Goal: Navigation & Orientation: Find specific page/section

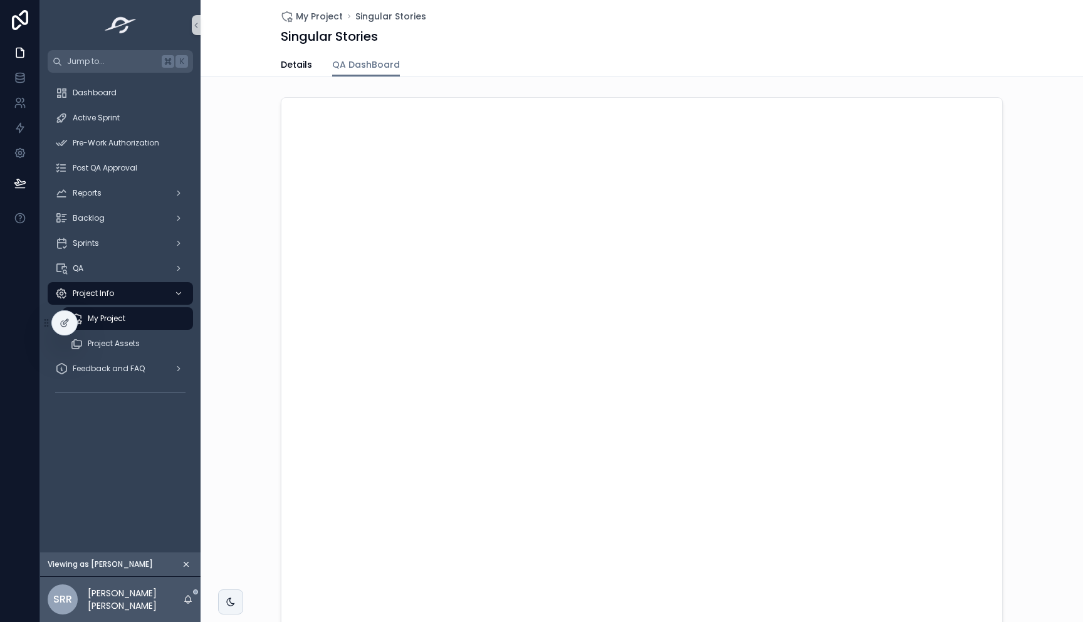
scroll to position [184, 0]
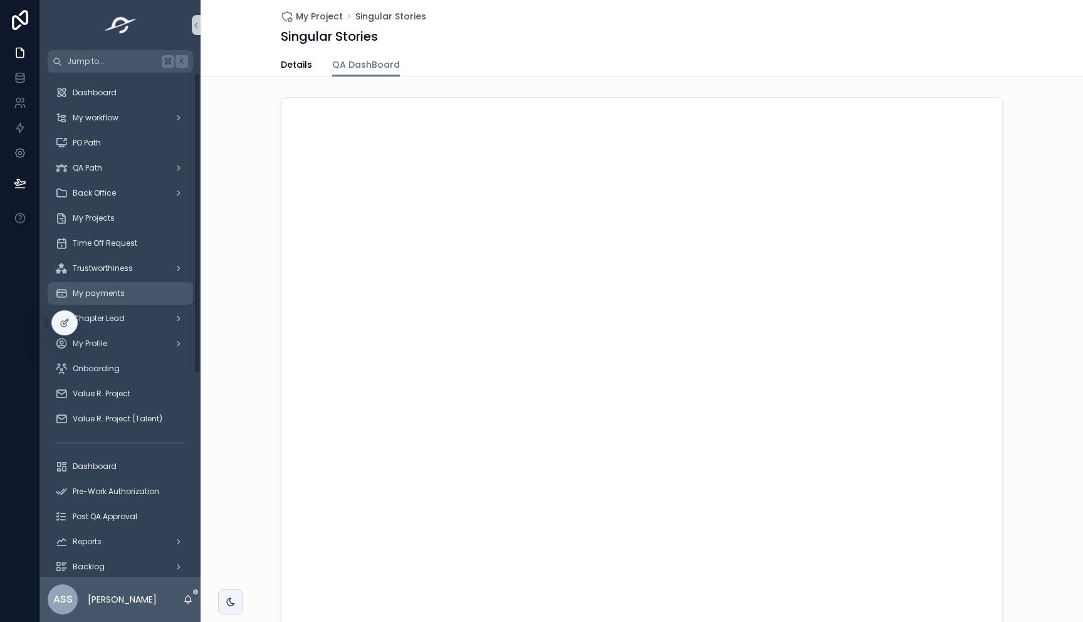
click at [112, 288] on span "My payments" at bounding box center [99, 293] width 52 height 10
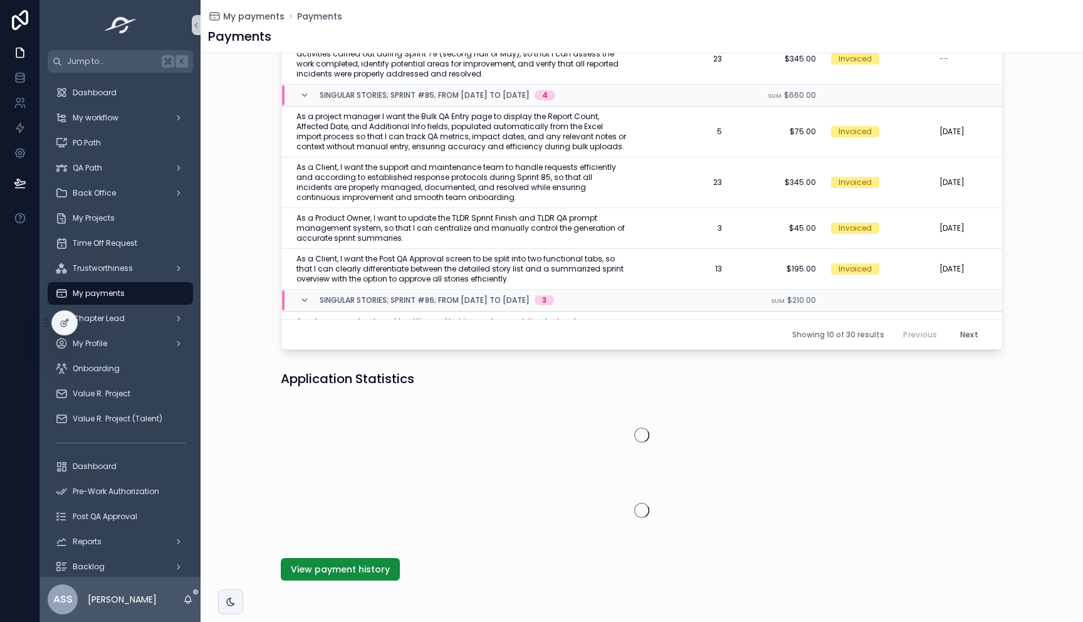
scroll to position [473, 0]
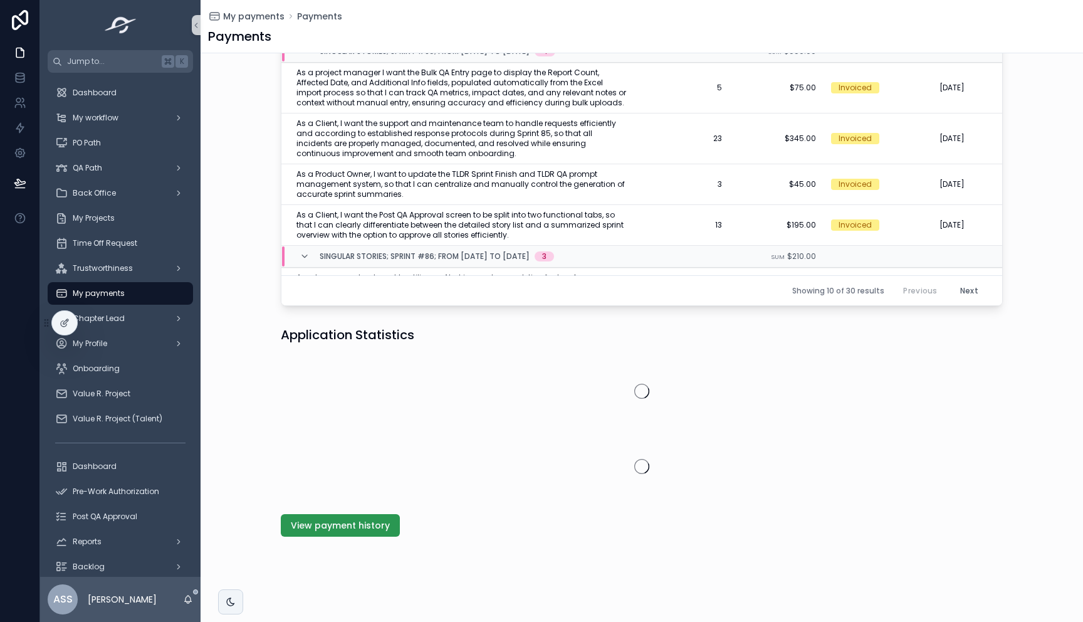
click at [358, 530] on span "View payment history" at bounding box center [340, 525] width 99 height 13
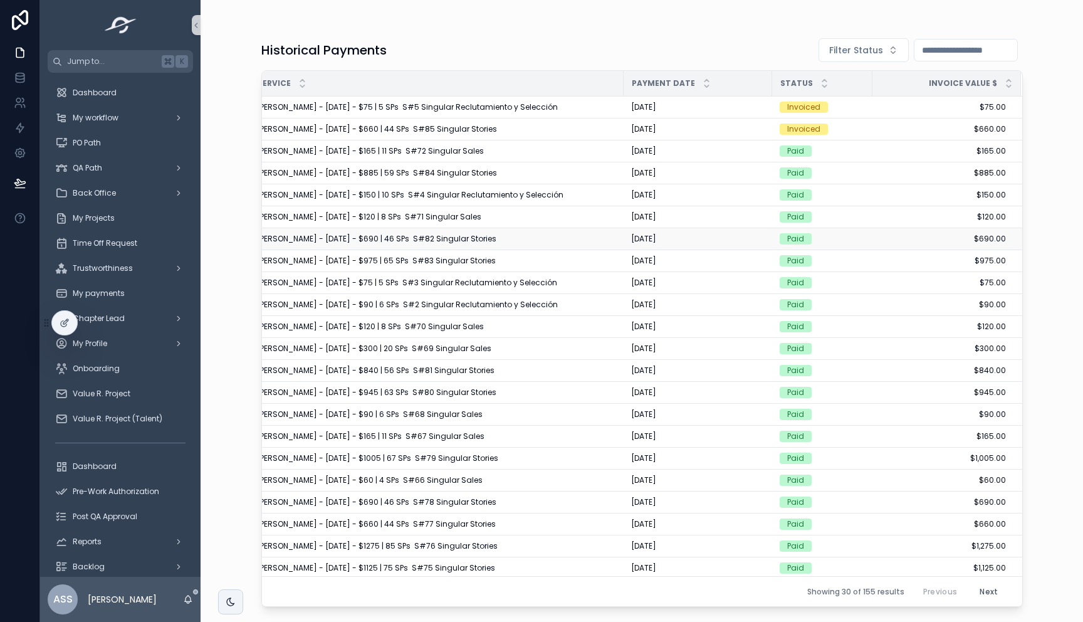
scroll to position [0, 19]
click at [141, 129] on div "My workflow" at bounding box center [120, 117] width 160 height 25
click at [141, 117] on div "My workflow" at bounding box center [120, 118] width 130 height 20
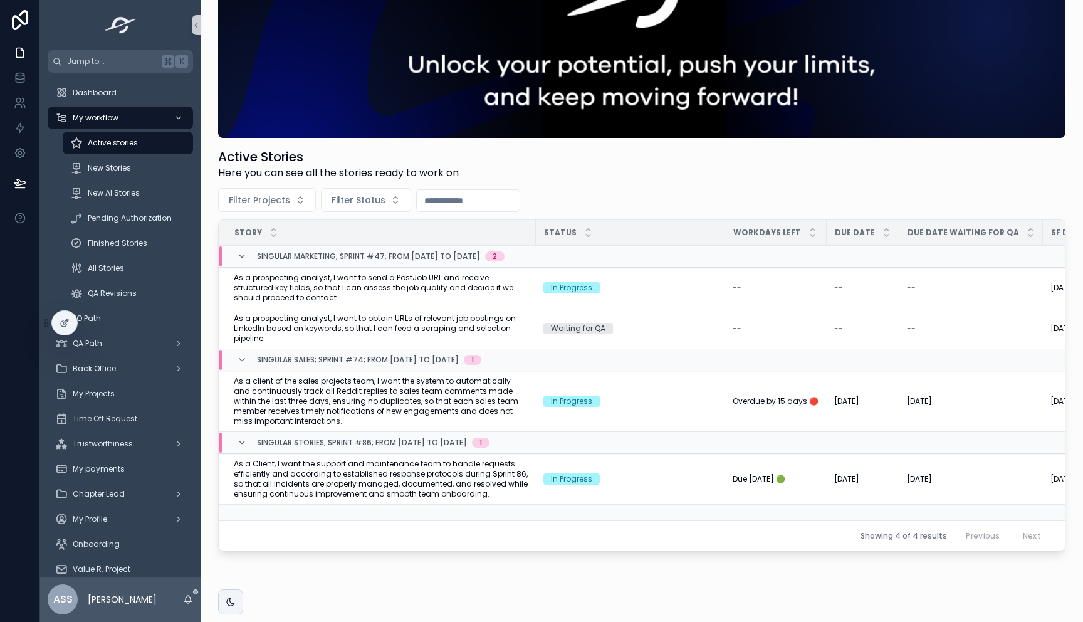
scroll to position [122, 0]
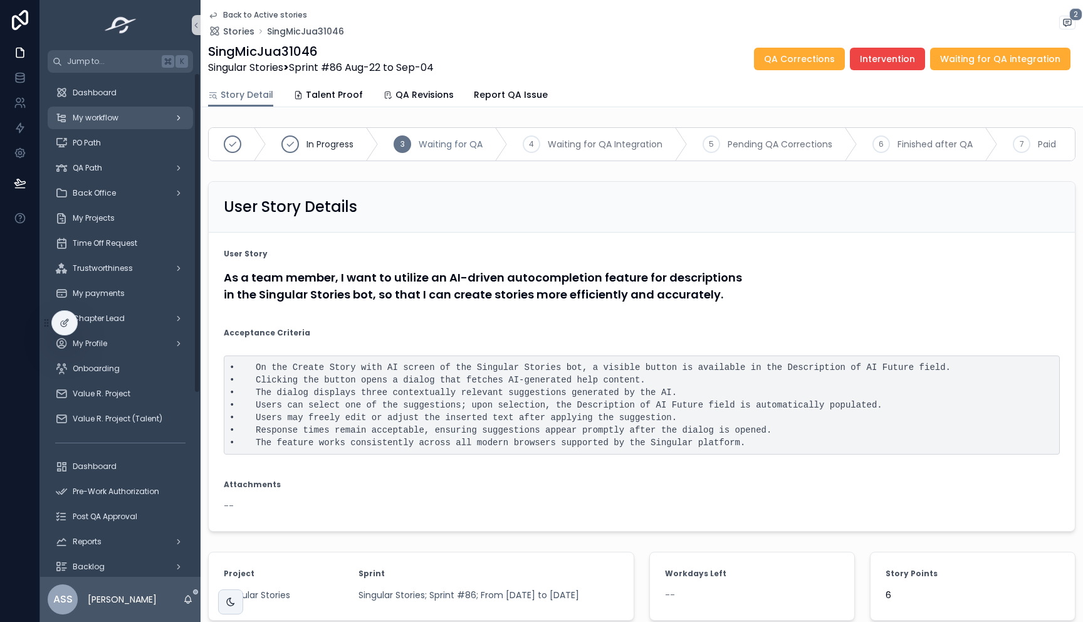
click at [120, 123] on div "My workflow" at bounding box center [120, 118] width 130 height 20
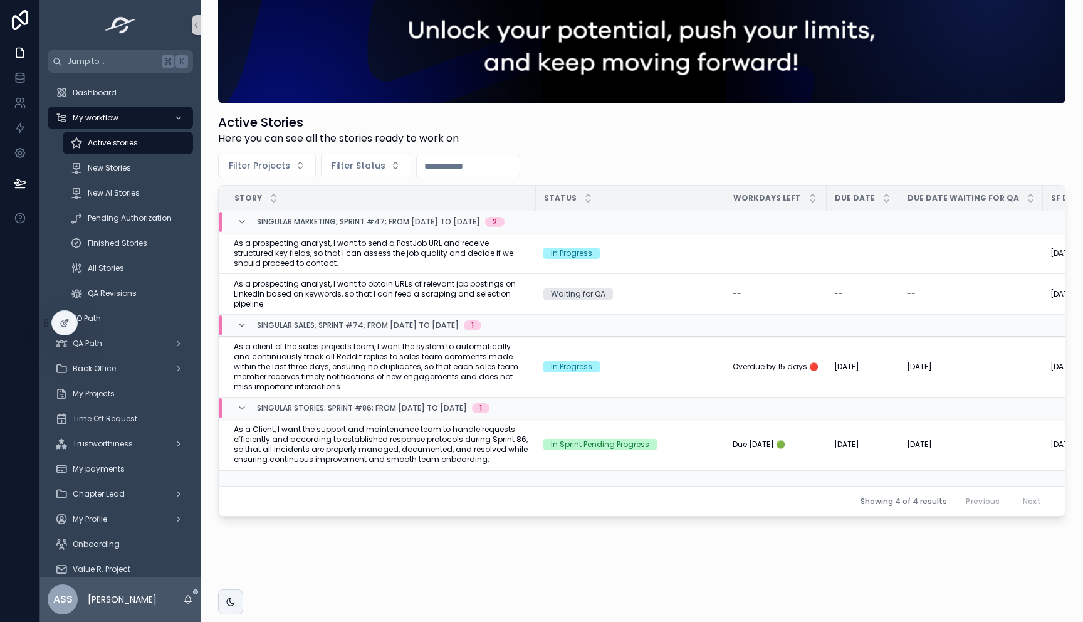
scroll to position [122, 0]
click at [985, 414] on span "Mark as In Progress" at bounding box center [1016, 419] width 73 height 10
click at [131, 191] on span "New AI Stories" at bounding box center [114, 193] width 52 height 10
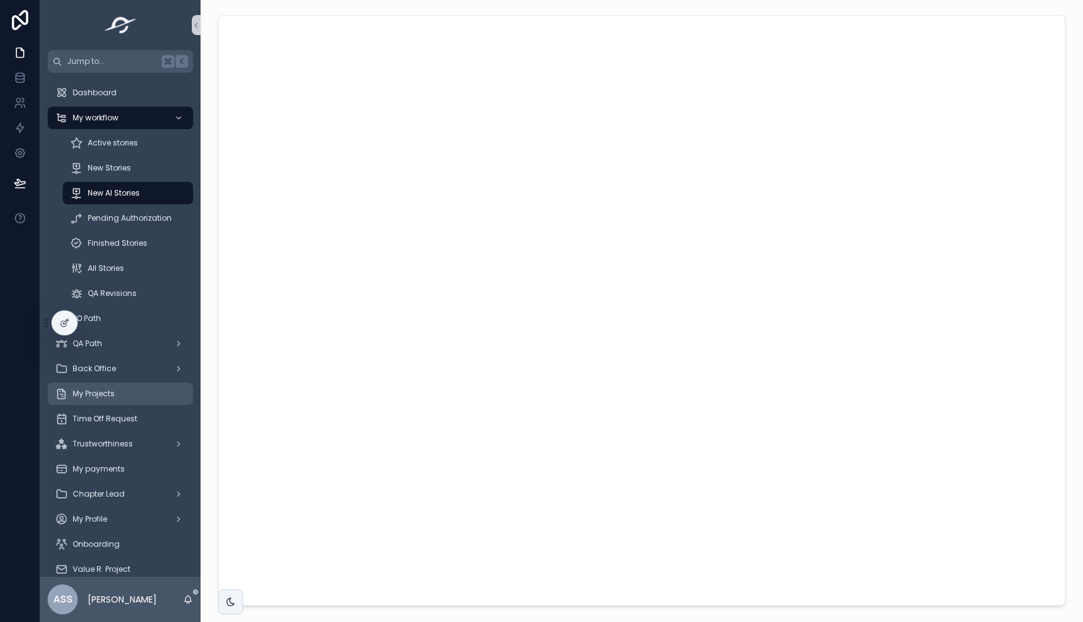
click at [112, 384] on div "My Projects" at bounding box center [120, 394] width 130 height 20
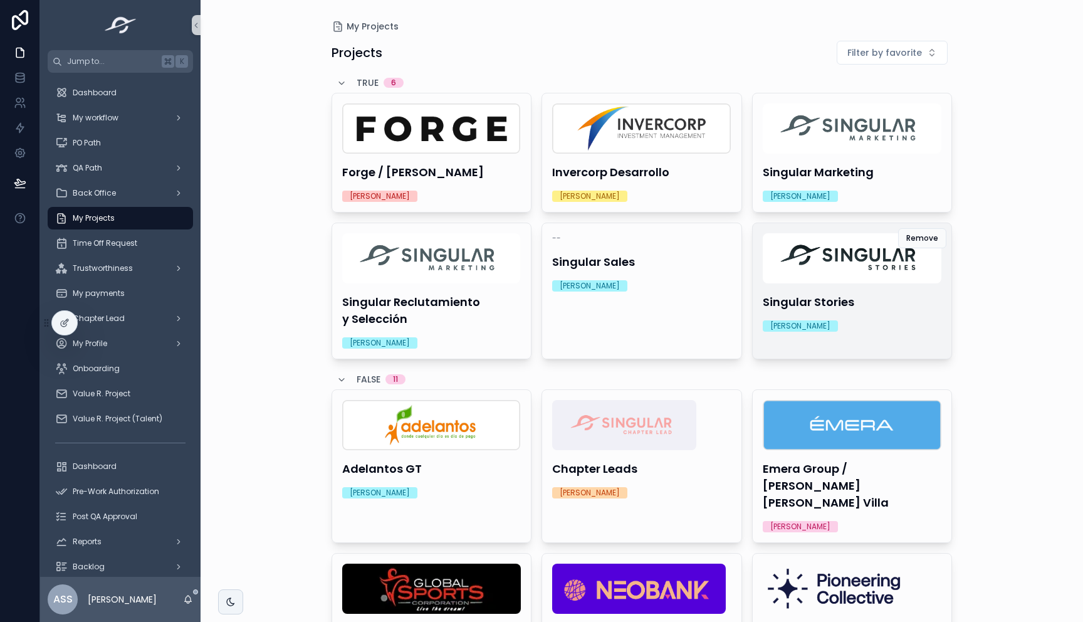
click at [860, 312] on div "Singular Stories Michelle Molina" at bounding box center [852, 282] width 199 height 118
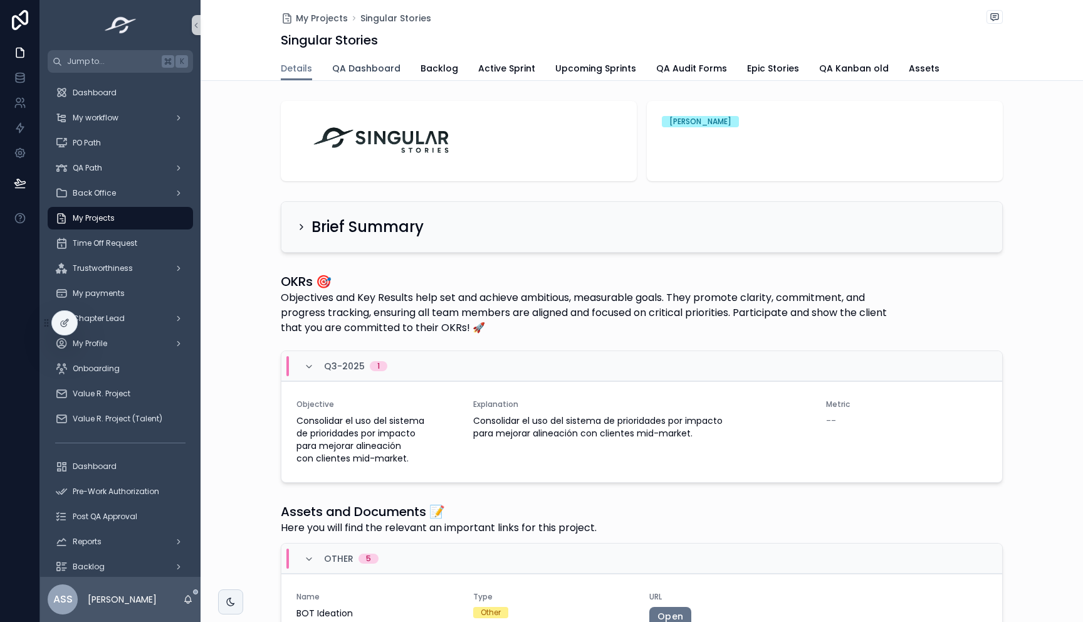
click at [345, 73] on span "QA Dashboard" at bounding box center [366, 68] width 68 height 13
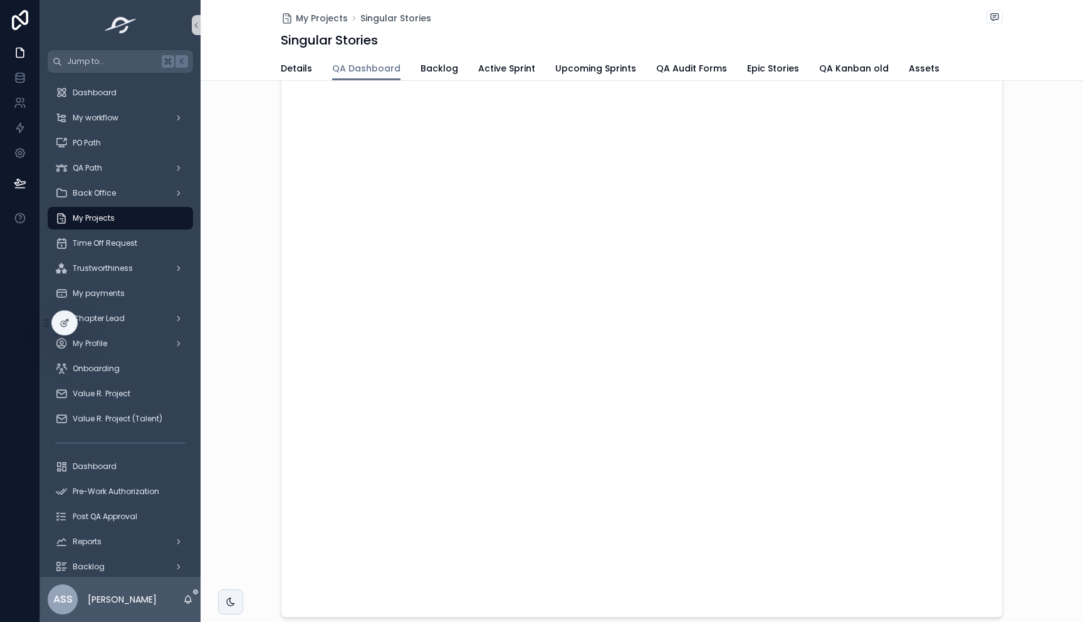
scroll to position [102, 0]
click at [421, 63] on span "Backlog" at bounding box center [440, 68] width 38 height 13
click at [371, 68] on span "QA Dashboard" at bounding box center [366, 66] width 68 height 13
click at [710, 545] on div "My Projects Singular Stories Singular Stories QA Dashboard Details QA Dashboard…" at bounding box center [642, 217] width 882 height 809
